Goal: Task Accomplishment & Management: Manage account settings

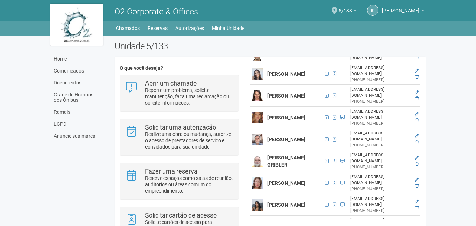
scroll to position [210, 0]
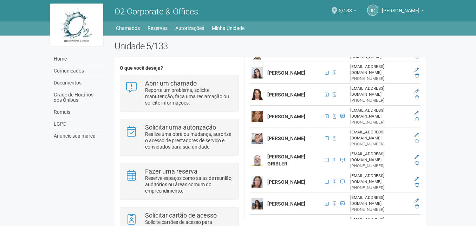
click at [278, 141] on strong "[PERSON_NAME]" at bounding box center [287, 138] width 38 height 6
click at [325, 140] on span at bounding box center [327, 138] width 4 height 4
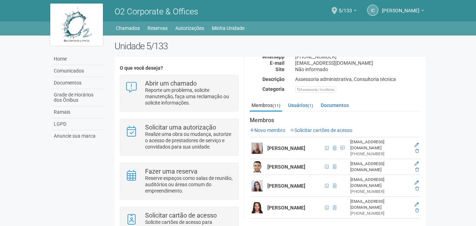
scroll to position [0, 0]
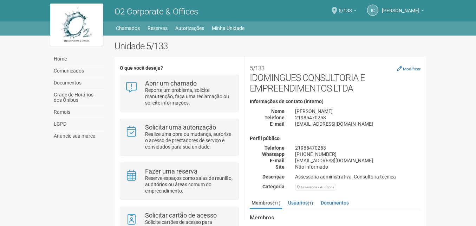
click at [436, 79] on body "Aguarde... O2 Corporate & Offices IC Isabel Cristina de Macedo Gonçalves Doming…" at bounding box center [238, 113] width 476 height 226
click at [339, 9] on span "5/133" at bounding box center [345, 7] width 13 height 12
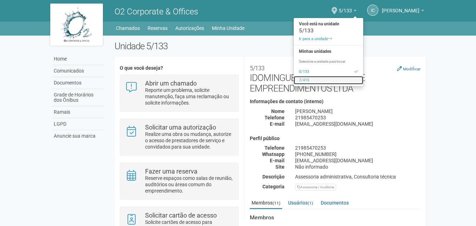
click at [294, 78] on link "7/415" at bounding box center [329, 80] width 70 height 8
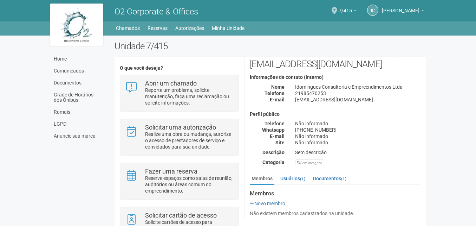
scroll to position [16, 0]
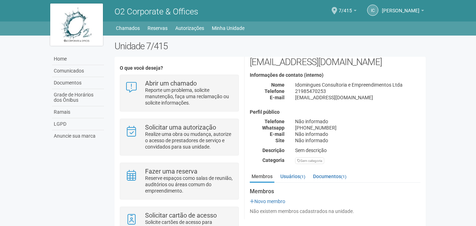
drag, startPoint x: 413, startPoint y: 157, endPoint x: 412, endPoint y: 145, distance: 11.7
click at [412, 145] on div "Unidade 7/415 O que você deseja? Abrir um chamado Reporte um problema, solicite…" at bounding box center [270, 151] width 322 height 221
click at [339, 11] on span "7/415" at bounding box center [345, 7] width 13 height 12
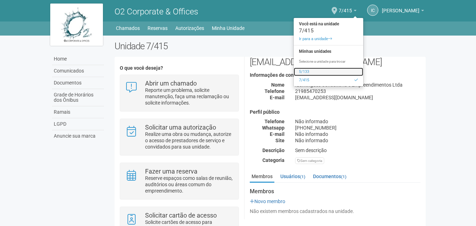
click at [294, 71] on link "5/133" at bounding box center [329, 72] width 70 height 8
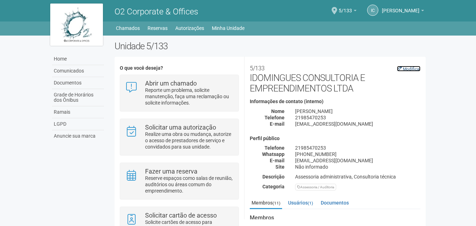
click at [410, 68] on small "Modificar" at bounding box center [412, 68] width 18 height 5
